Goal: Check status: Check status

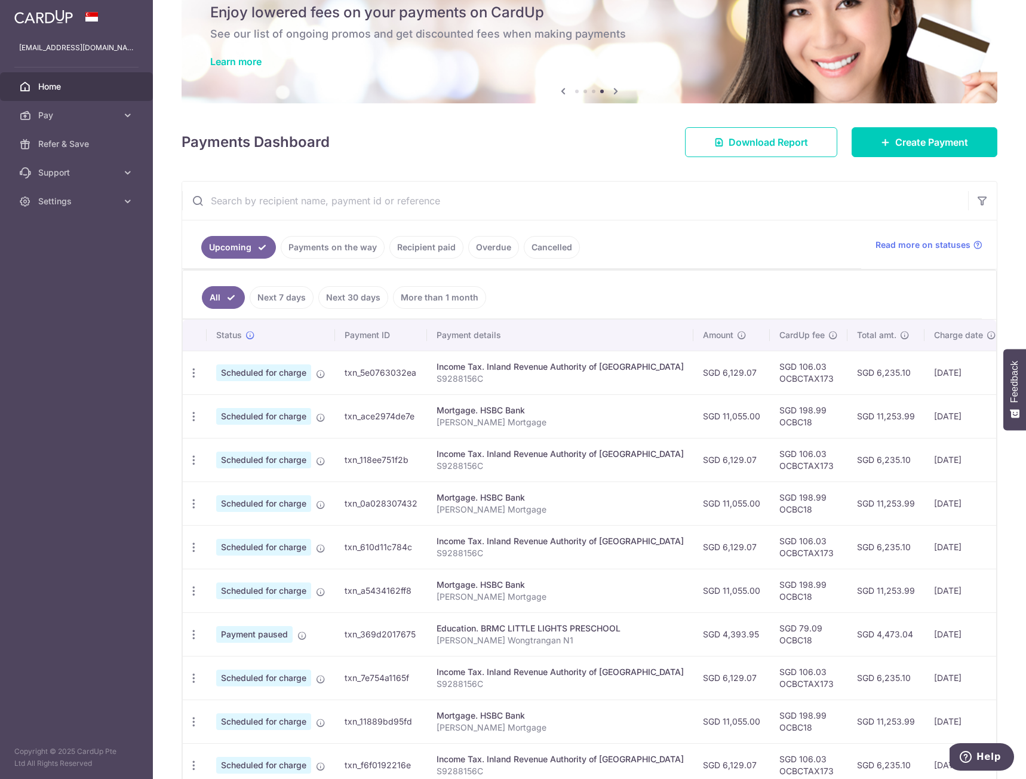
scroll to position [60, 0]
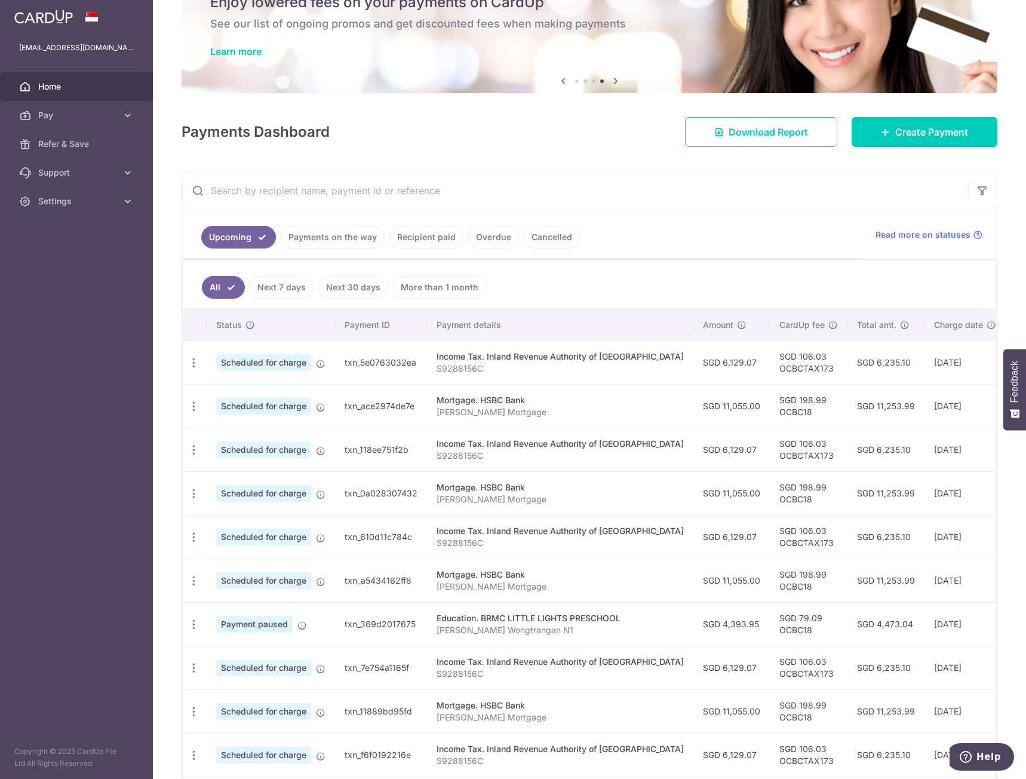
click at [313, 246] on link "Payments on the way" at bounding box center [333, 237] width 104 height 23
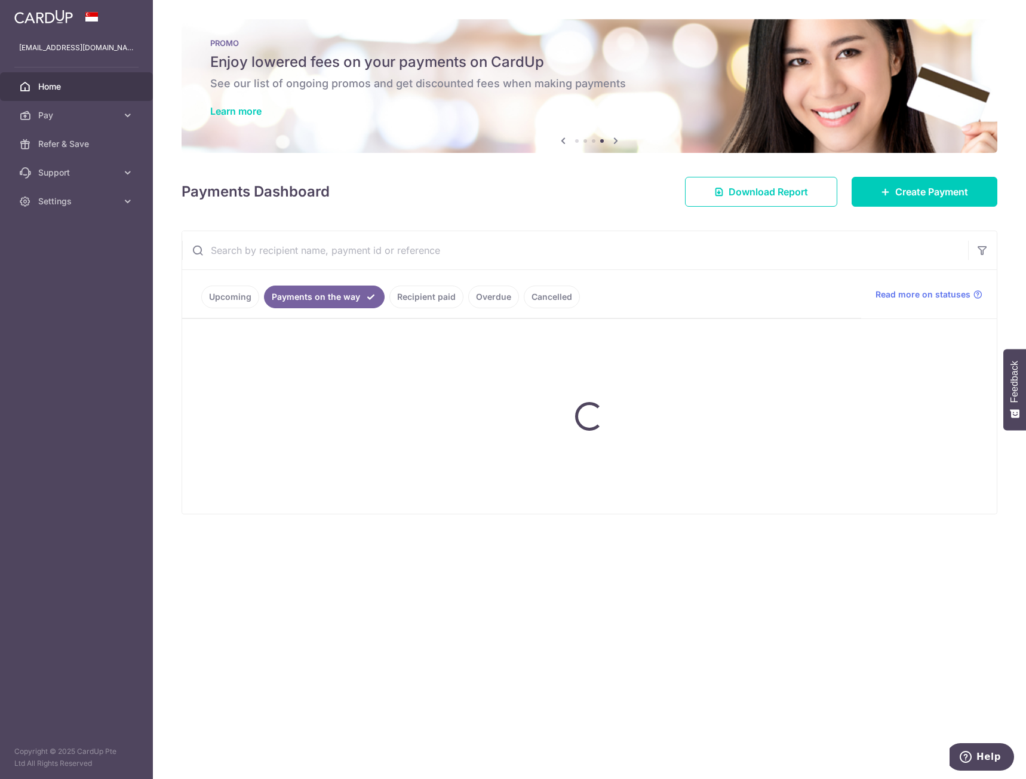
scroll to position [0, 0]
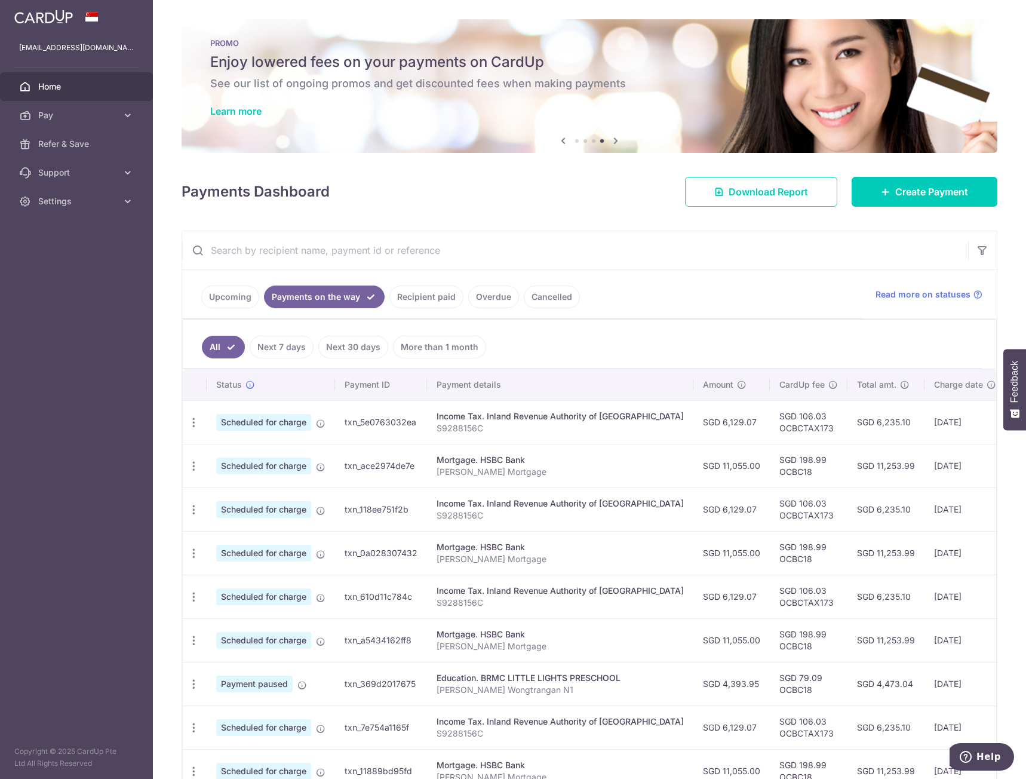
click at [414, 300] on link "Recipient paid" at bounding box center [426, 296] width 74 height 23
